Goal: Task Accomplishment & Management: Manage account settings

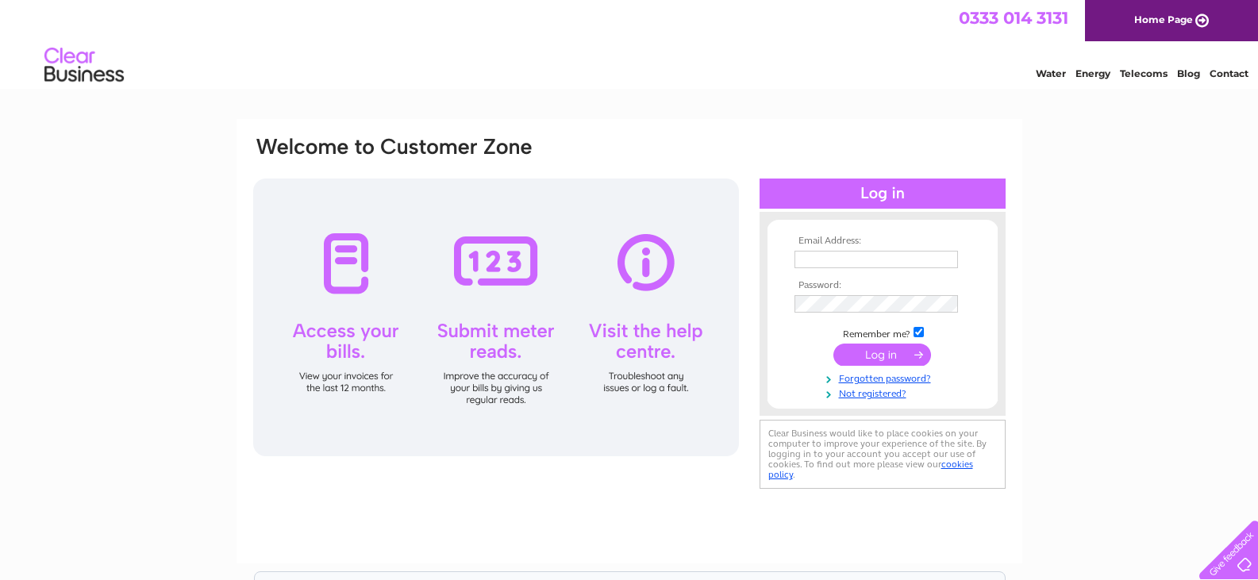
type input "[EMAIL_ADDRESS][DOMAIN_NAME]"
click at [877, 354] on input "submit" at bounding box center [883, 355] width 98 height 22
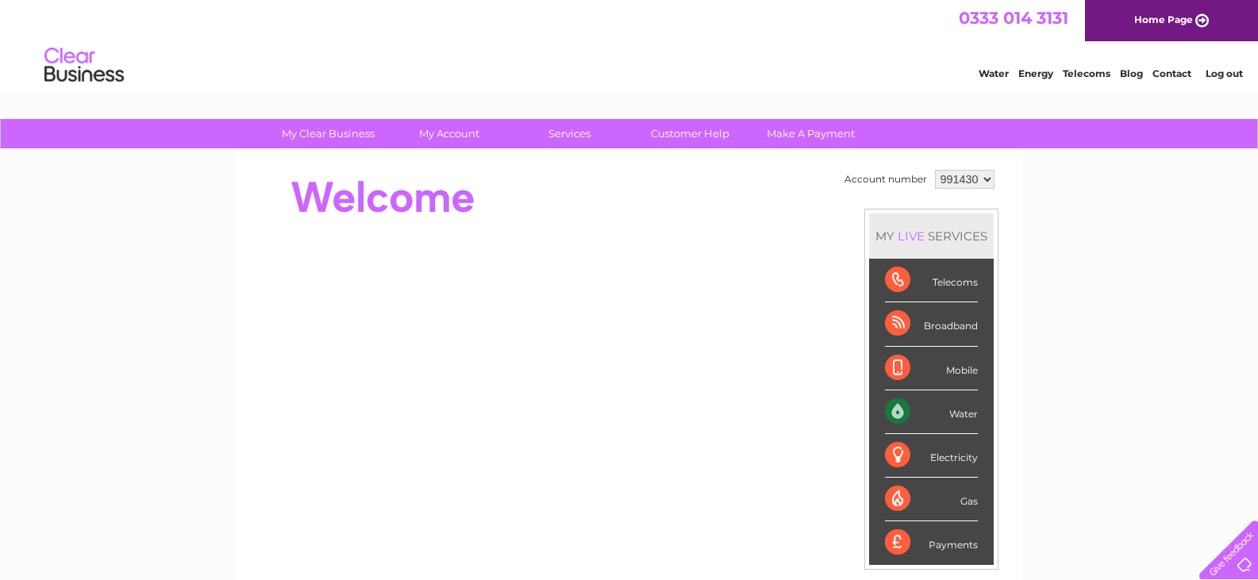
click at [992, 68] on link "Water" at bounding box center [994, 73] width 30 height 12
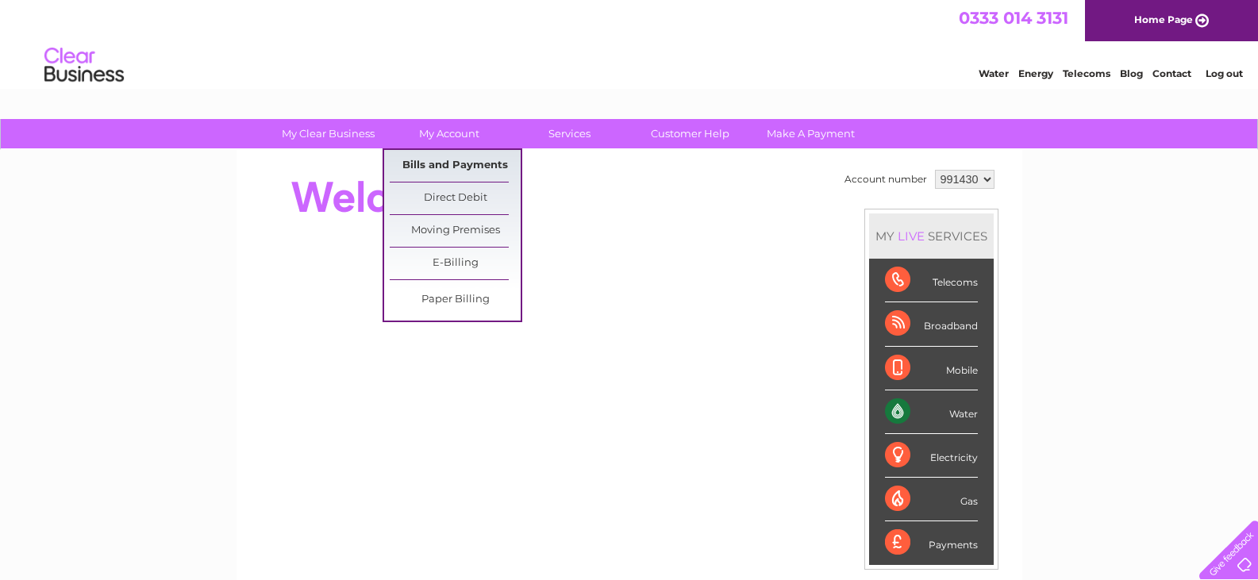
click at [456, 163] on link "Bills and Payments" at bounding box center [455, 166] width 131 height 32
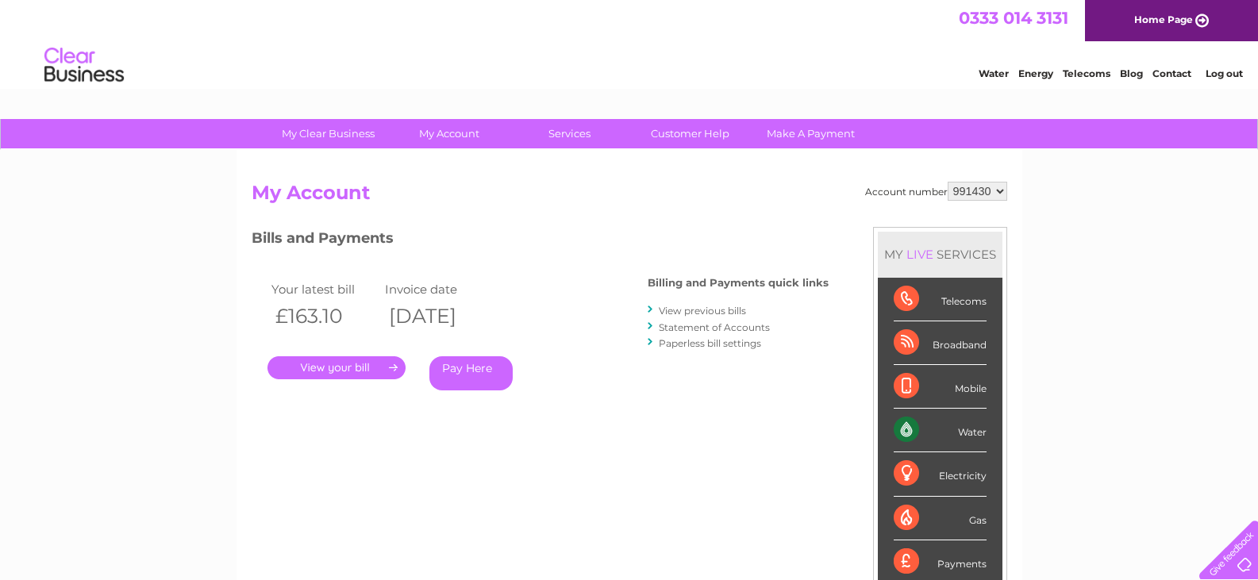
click at [333, 365] on link "." at bounding box center [337, 367] width 138 height 23
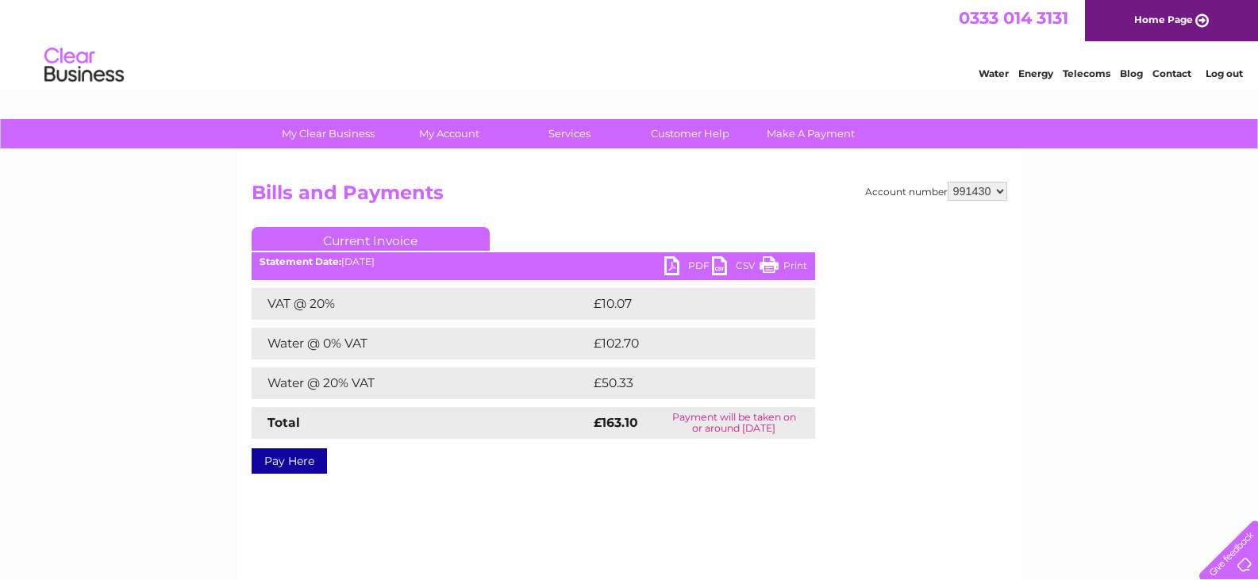
click at [683, 264] on link "PDF" at bounding box center [689, 267] width 48 height 23
